Goal: Contribute content: Add original content to the website for others to see

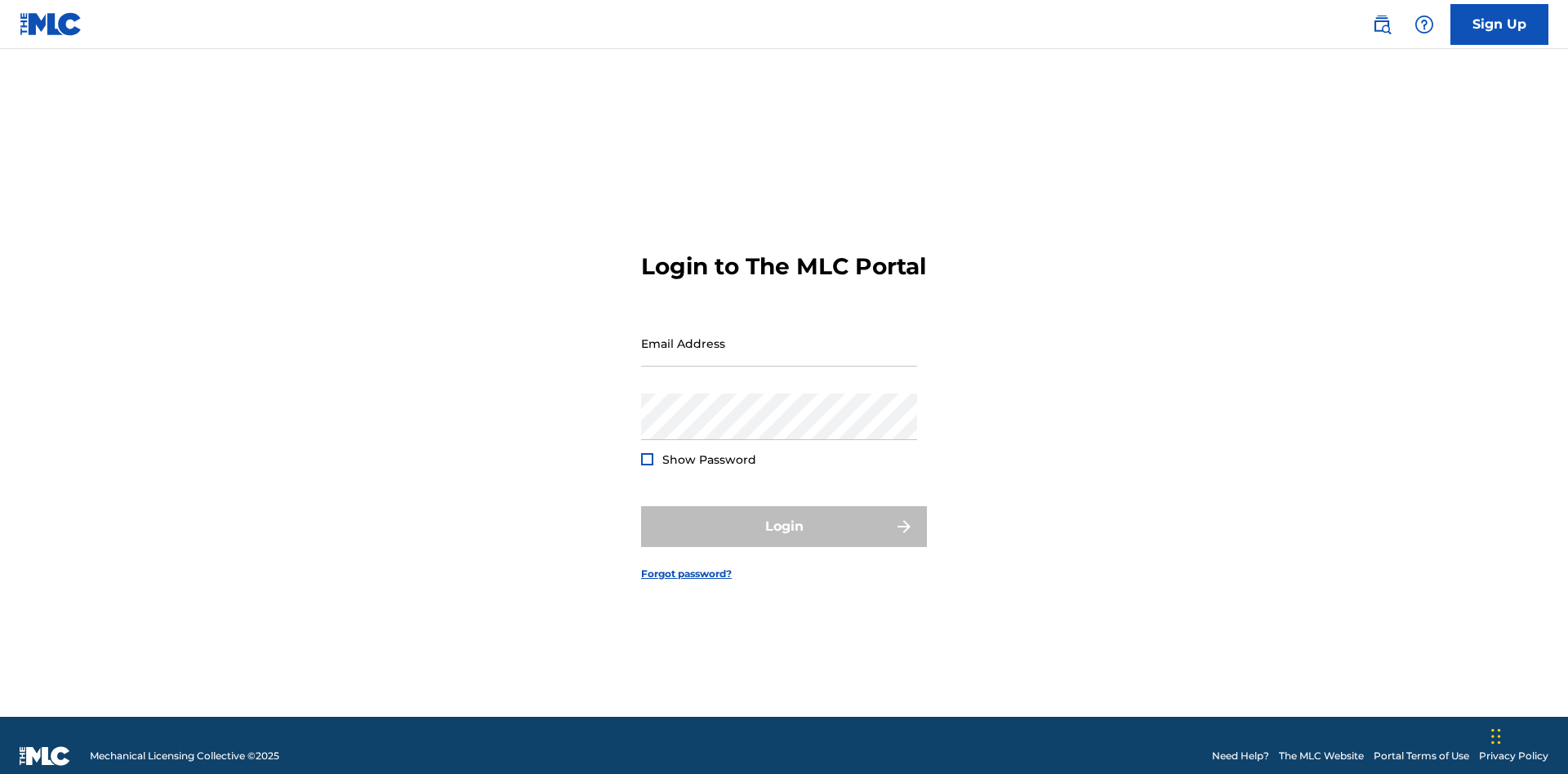
scroll to position [21, 0]
click at [779, 335] on input "Email Address" at bounding box center [779, 343] width 276 height 47
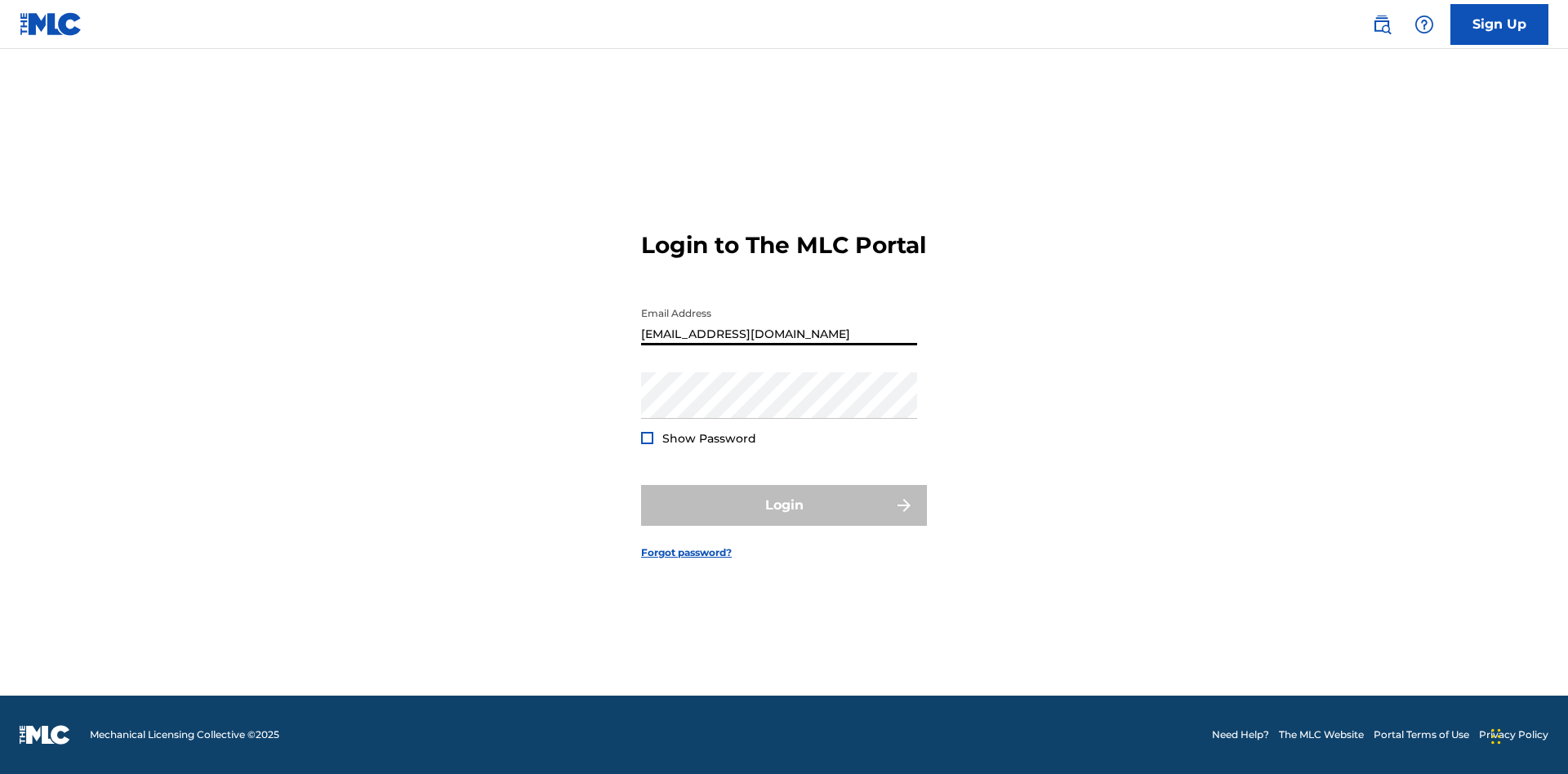
type input "[EMAIL_ADDRESS][DOMAIN_NAME]"
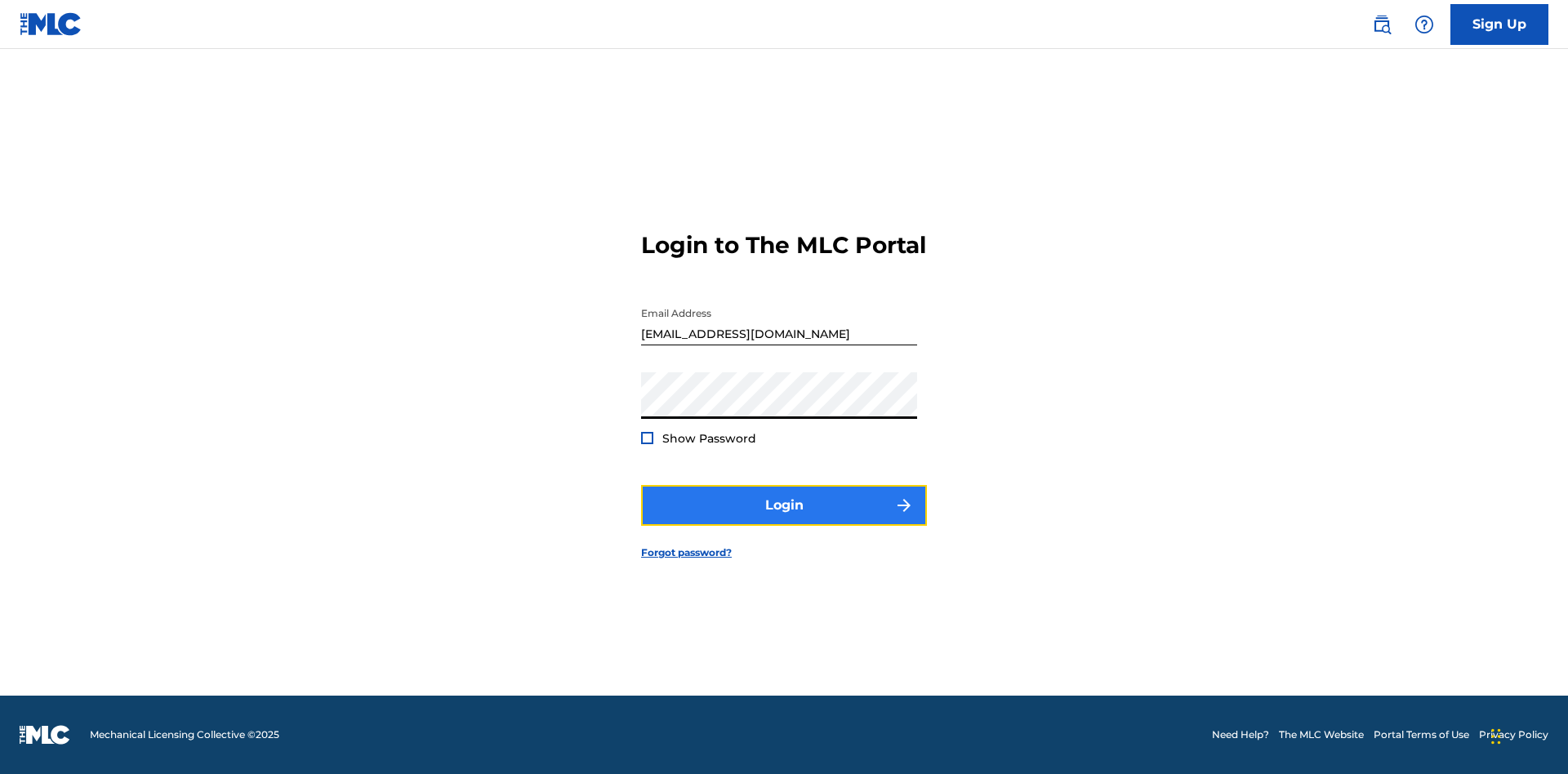
click at [784, 519] on button "Login" at bounding box center [784, 505] width 286 height 41
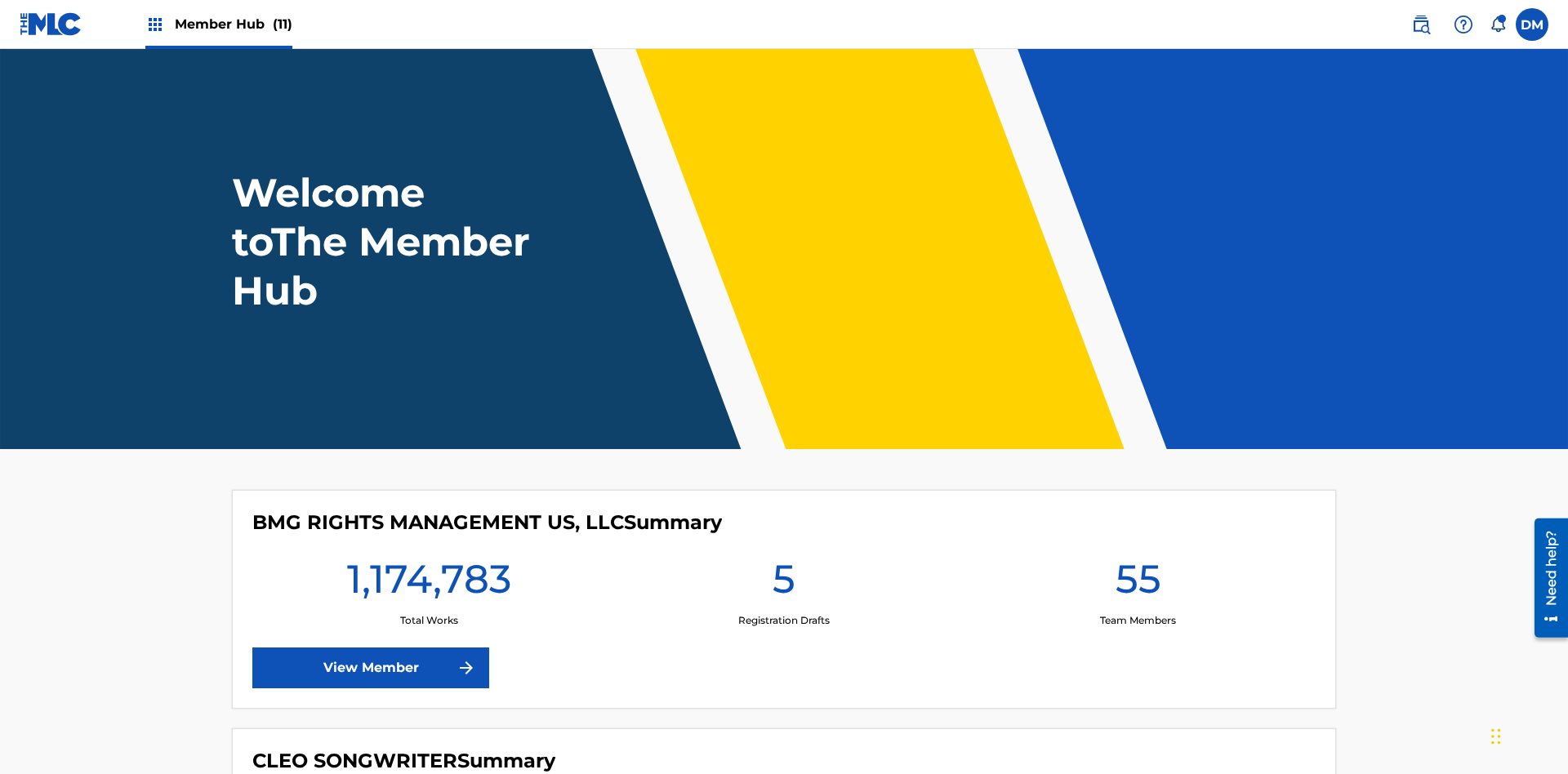
scroll to position [70, 0]
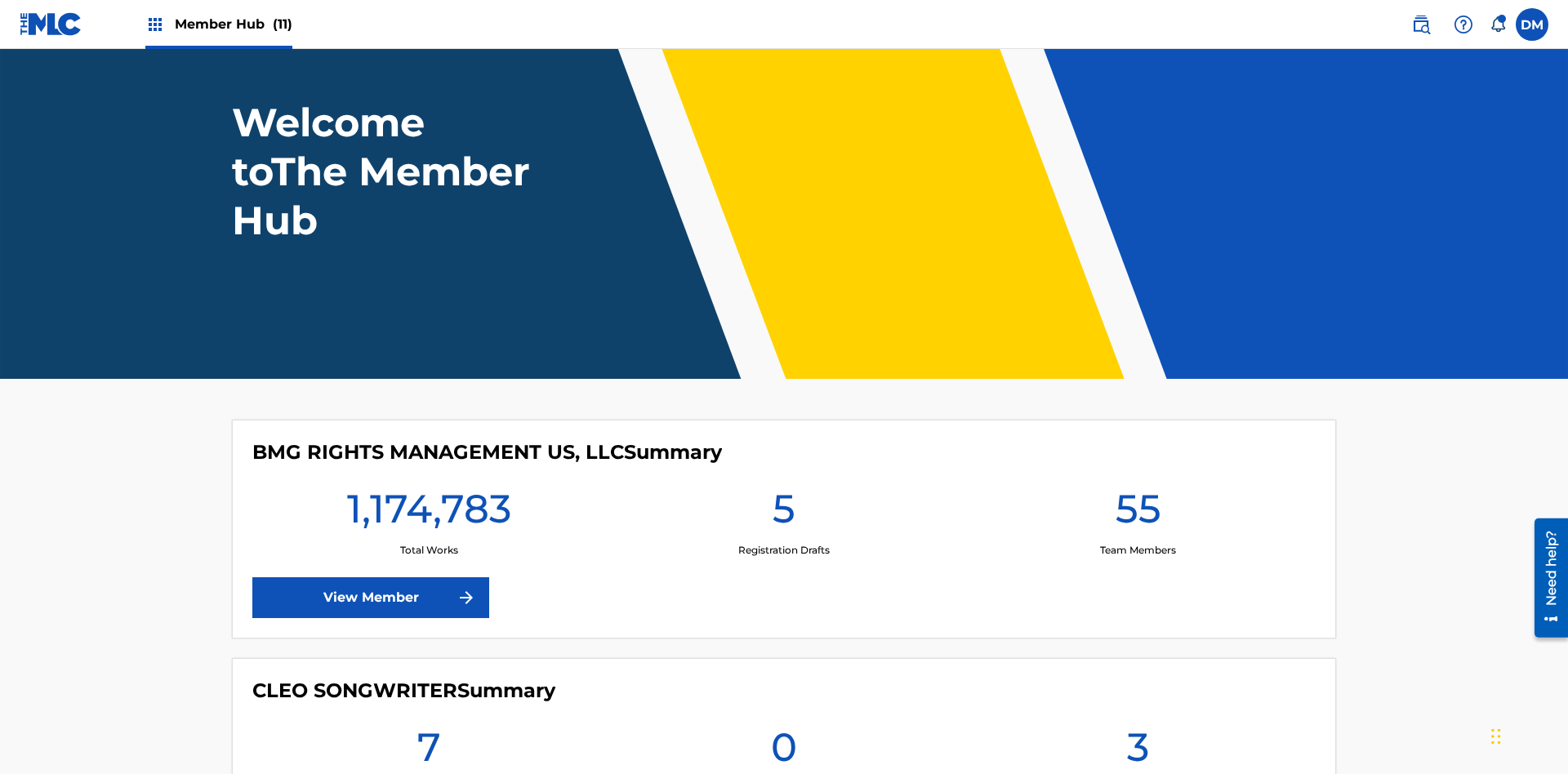
click at [232, 24] on span "Member Hub (11)" at bounding box center [232, 24] width 117 height 19
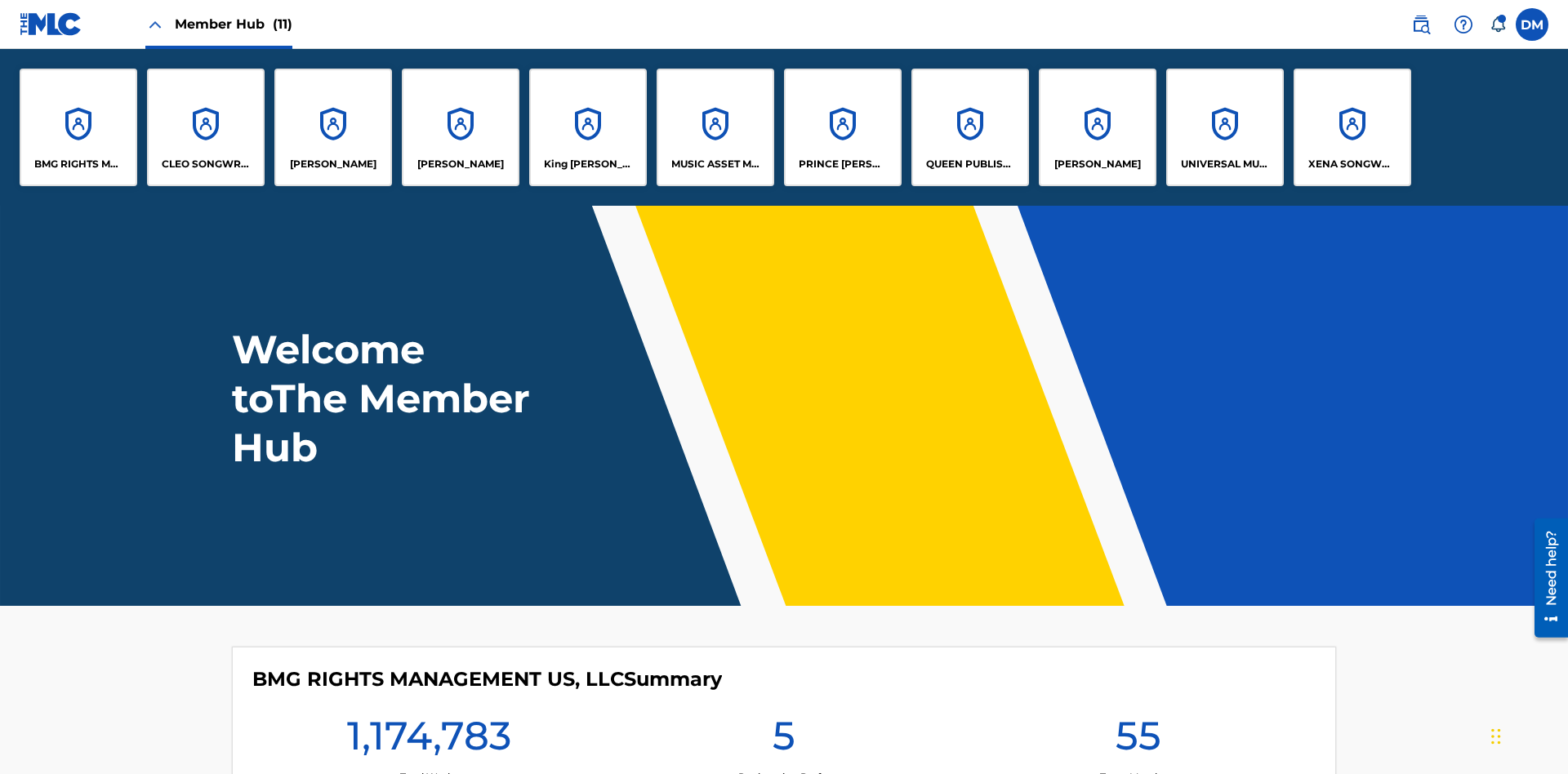
scroll to position [59, 0]
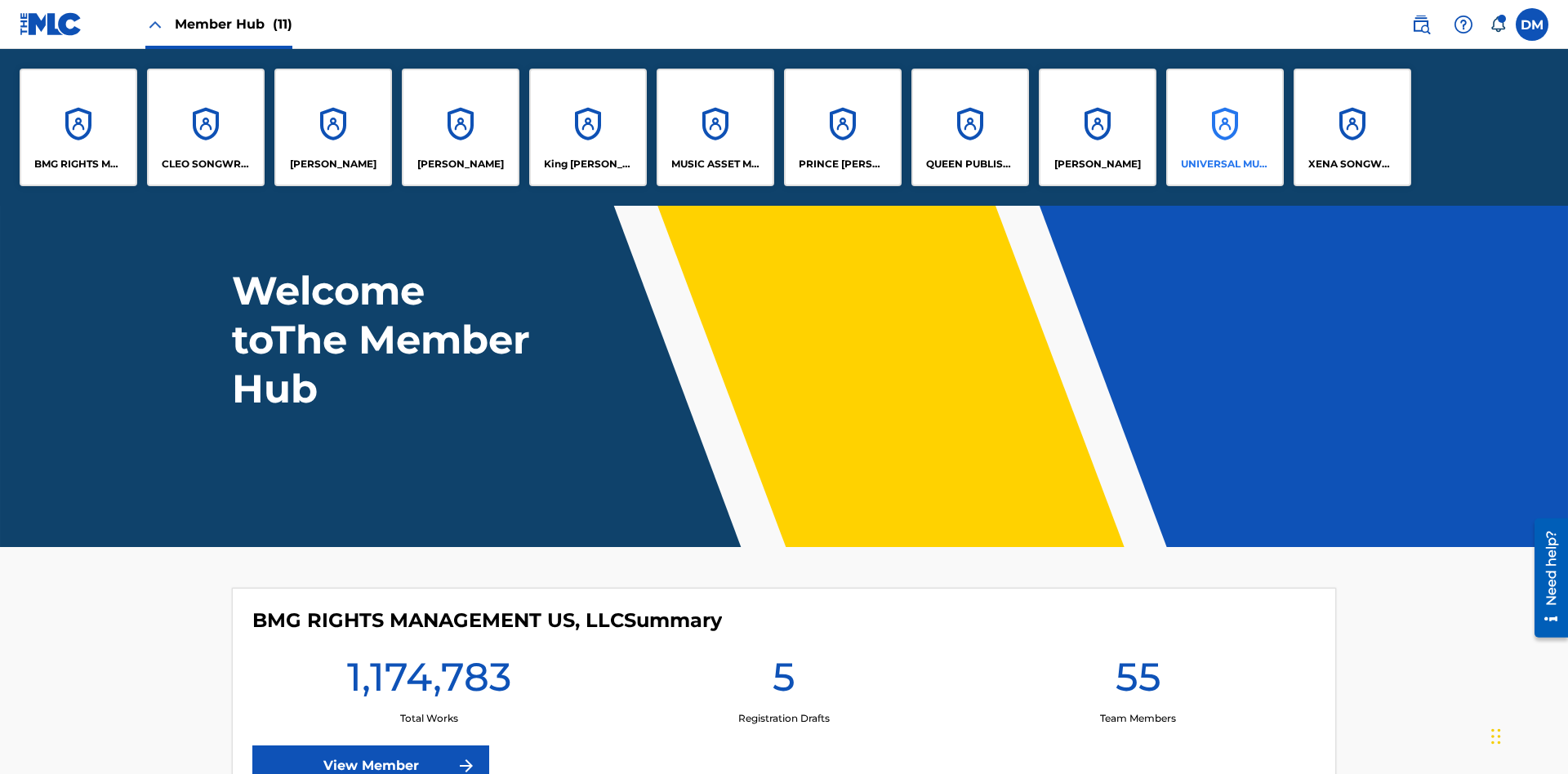
click at [1224, 164] on p "UNIVERSAL MUSIC PUB GROUP" at bounding box center [1224, 164] width 89 height 14
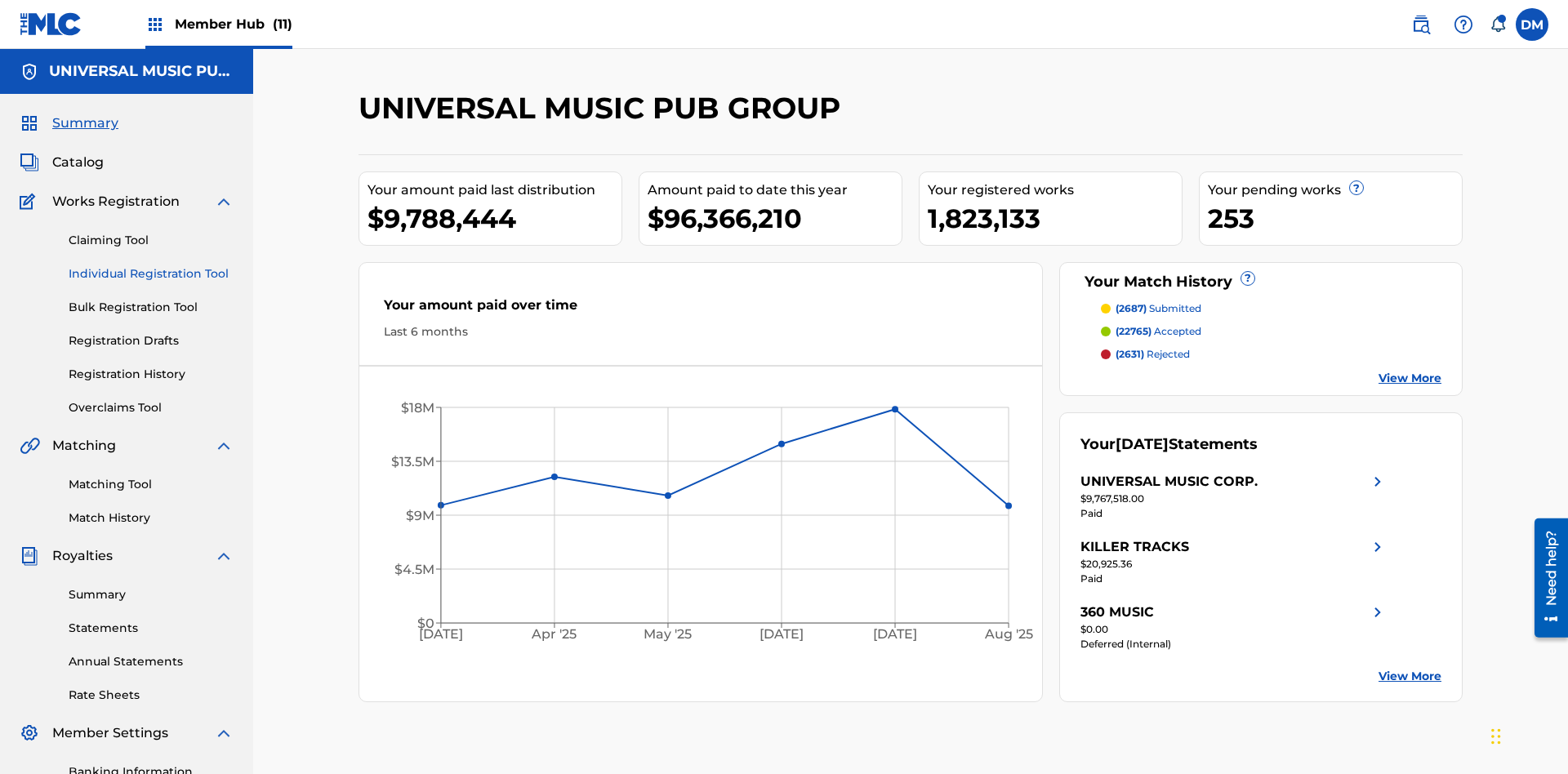
click at [151, 266] on link "Individual Registration Tool" at bounding box center [151, 274] width 165 height 17
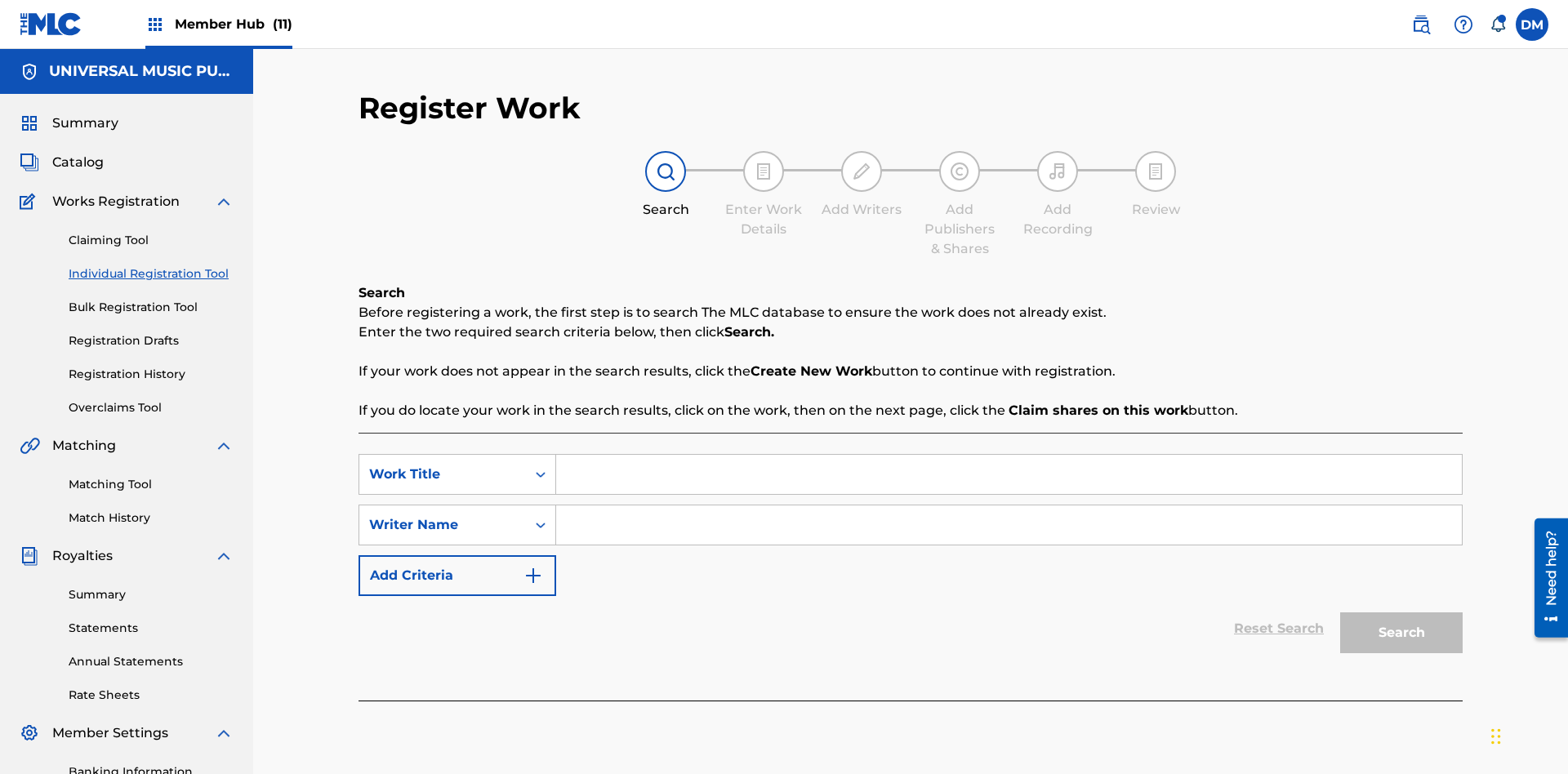
click at [1009, 454] on input "Search Form" at bounding box center [1009, 473] width 906 height 39
type input "Save at Work Details Page Prior to Adding Work Details"
click at [1009, 506] on input "Search Form" at bounding box center [1009, 525] width 906 height 39
type input "QWERTYUIOP"
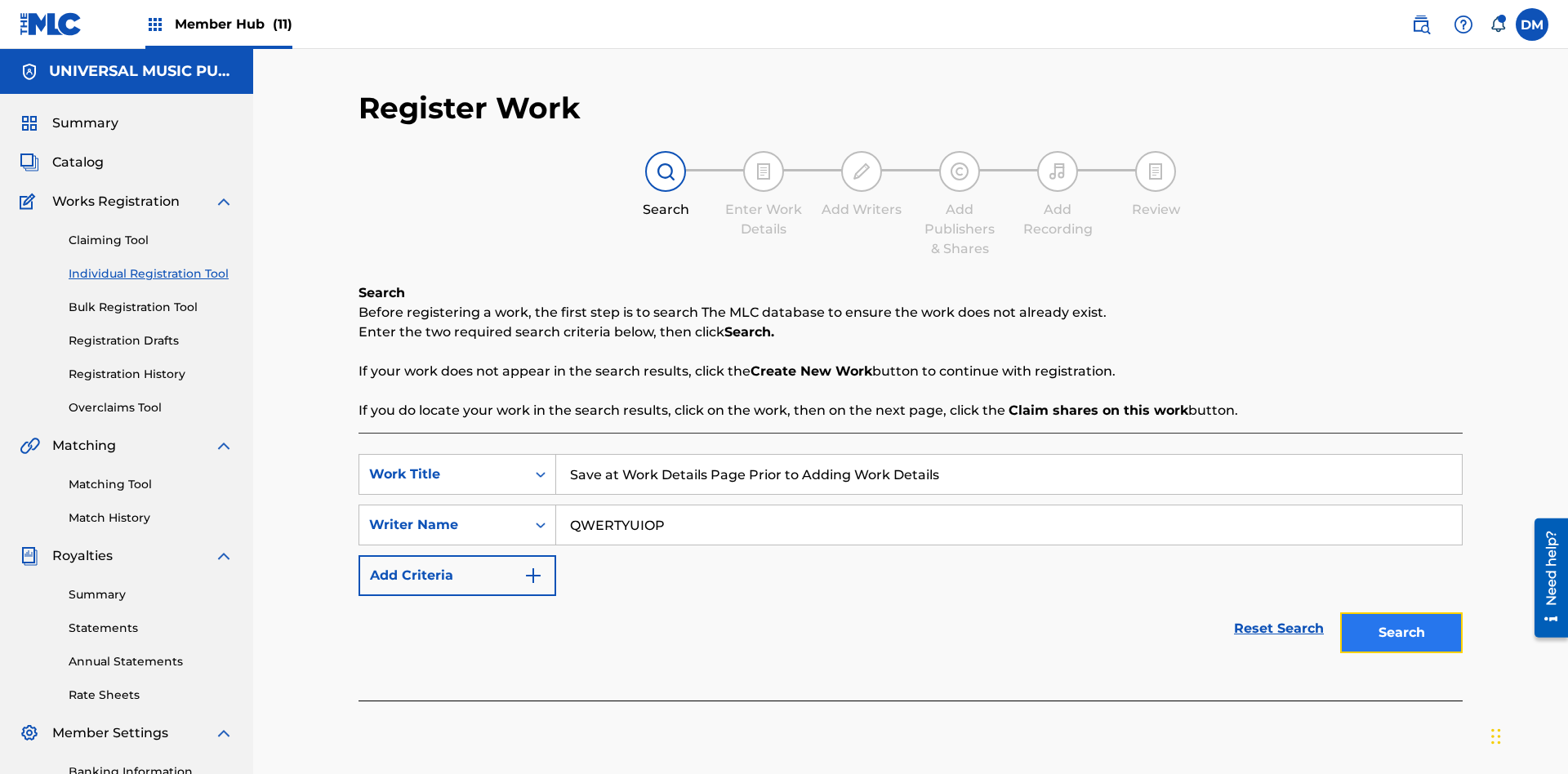
click at [1401, 612] on button "Search" at bounding box center [1401, 632] width 123 height 41
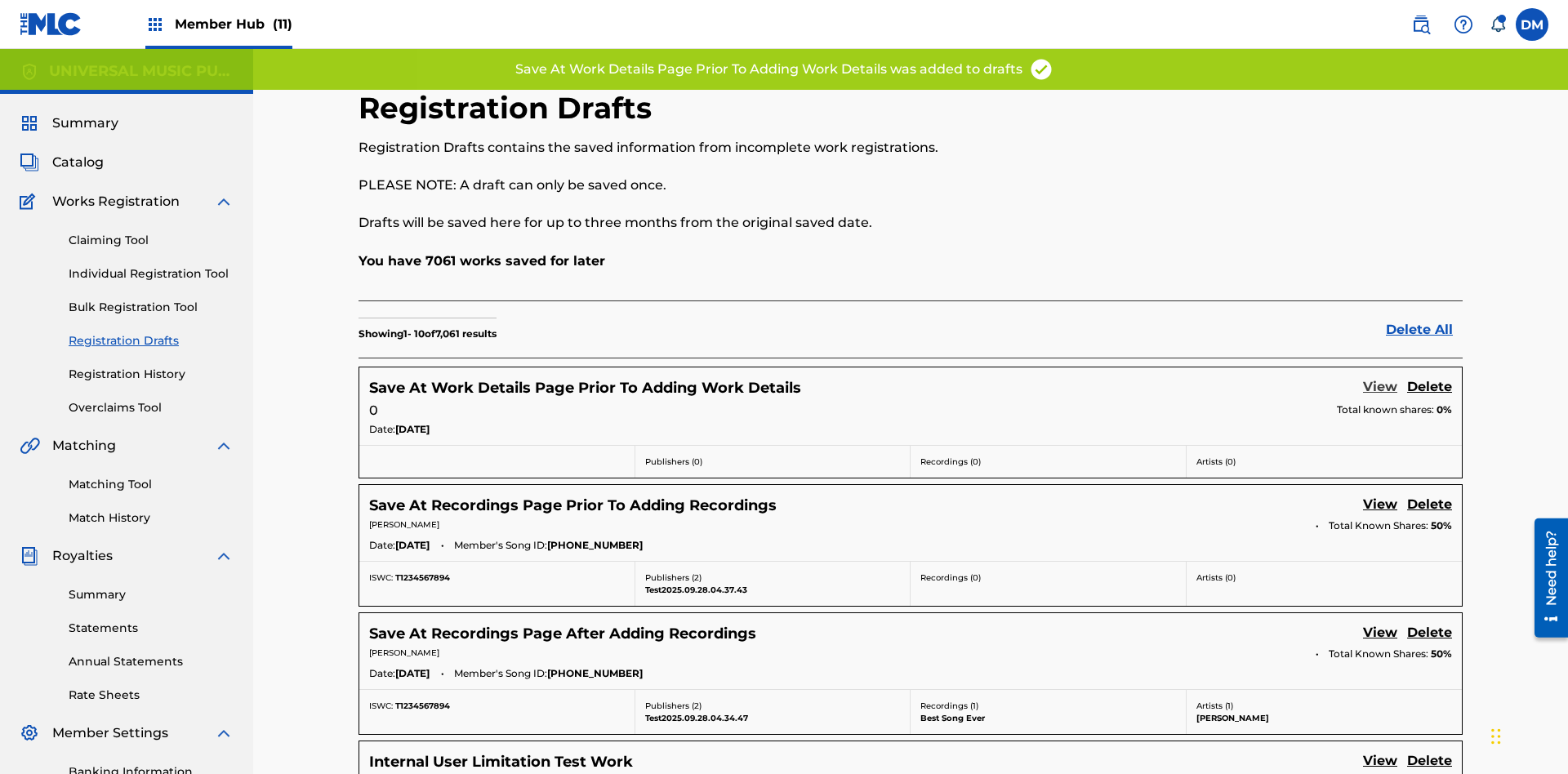
click at [1380, 377] on link "View" at bounding box center [1380, 387] width 34 height 22
